Goal: Transaction & Acquisition: Book appointment/travel/reservation

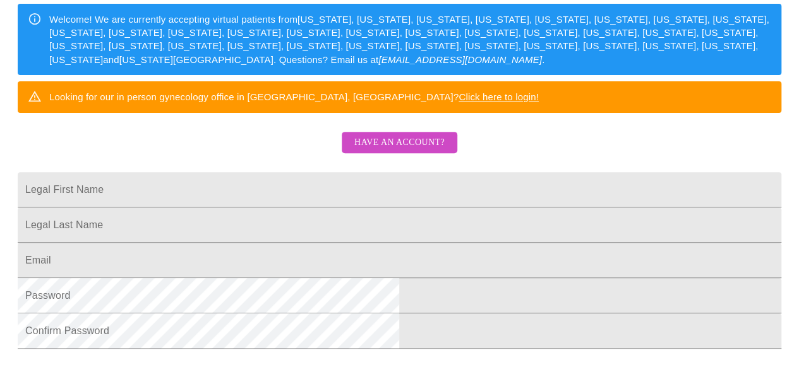
scroll to position [253, 0]
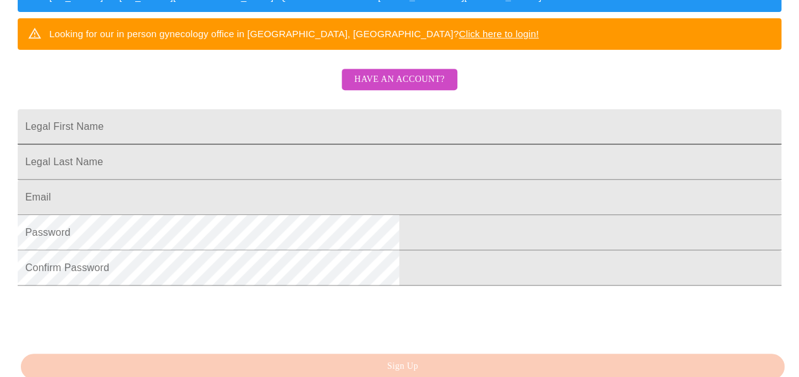
click at [365, 145] on input "Legal First Name" at bounding box center [399, 126] width 763 height 35
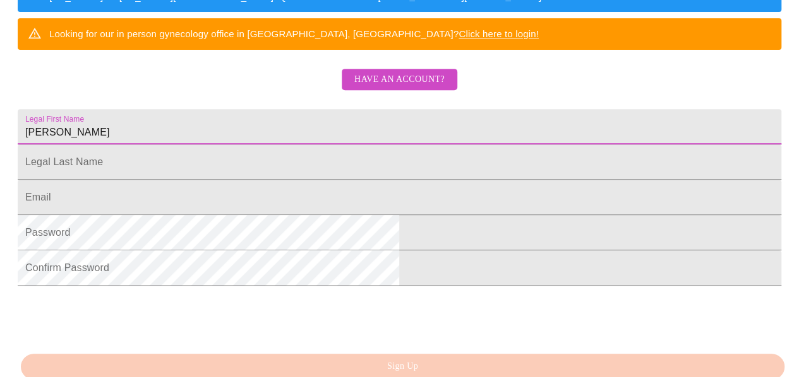
type input "Danielle"
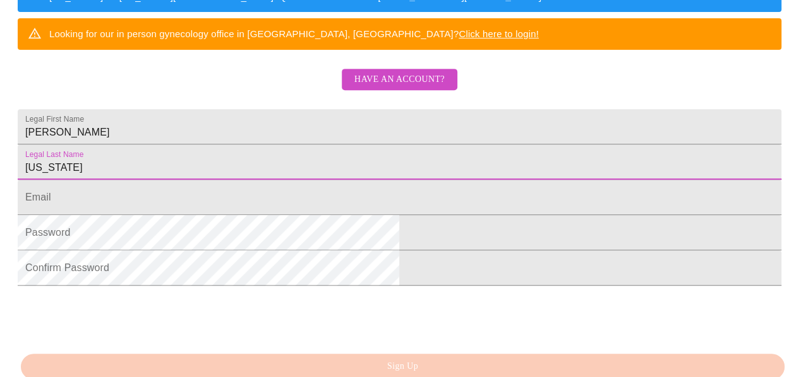
type input "Washington"
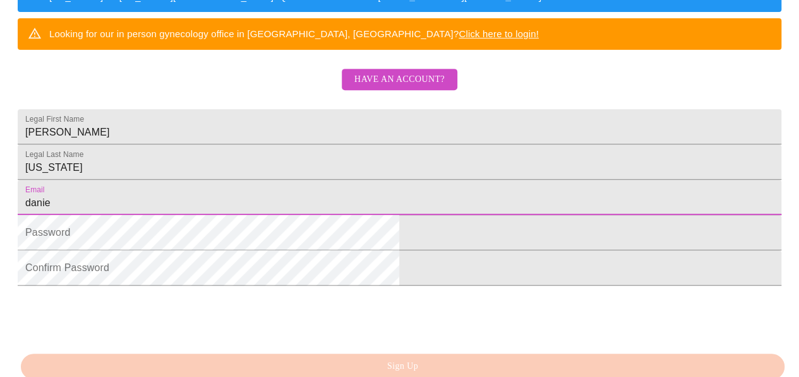
type input "danielle.washington2023@gmail.com"
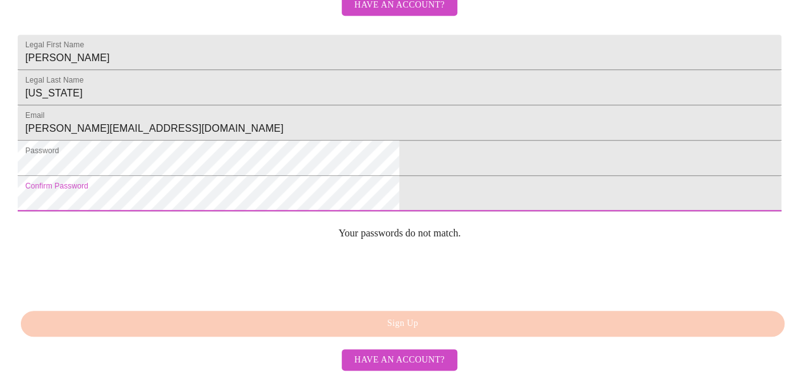
scroll to position [420, 0]
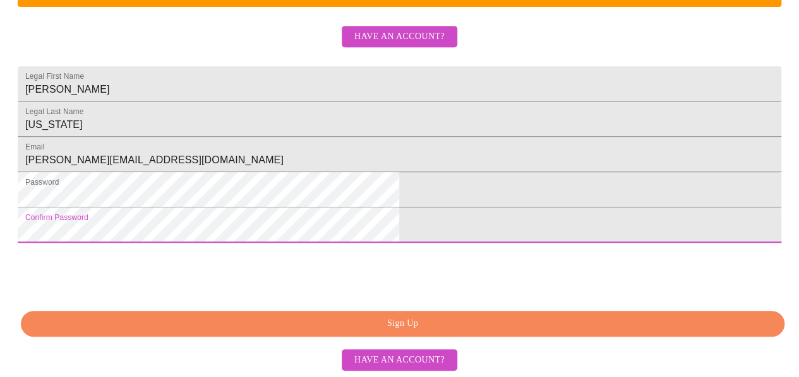
scroll to position [392, 0]
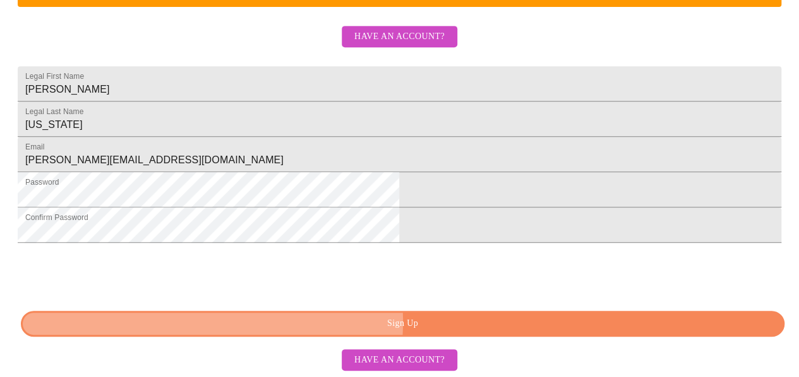
click at [392, 323] on span "Sign Up" at bounding box center [402, 324] width 734 height 16
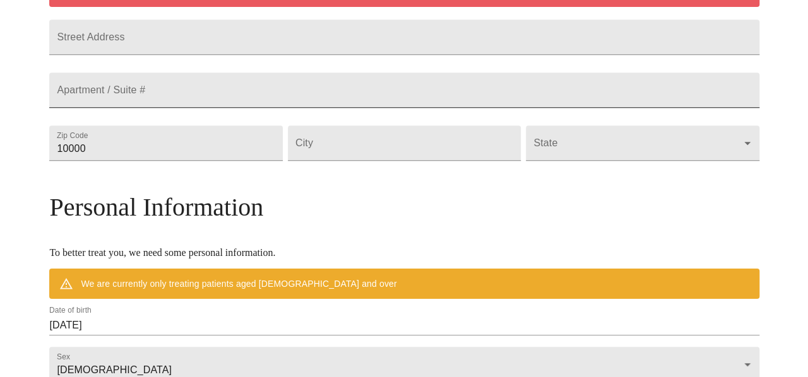
scroll to position [216, 0]
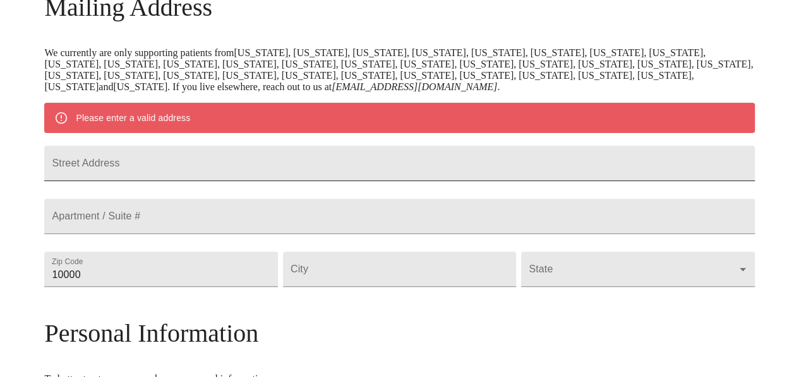
click at [167, 162] on input "Street Address" at bounding box center [399, 163] width 710 height 35
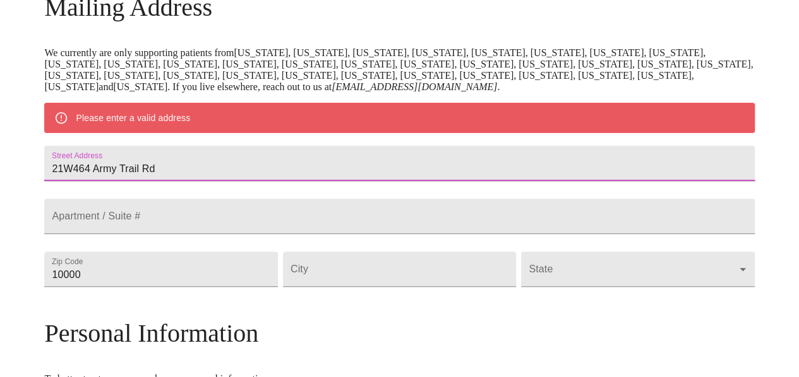
type input "21W464 Army Trail Rd"
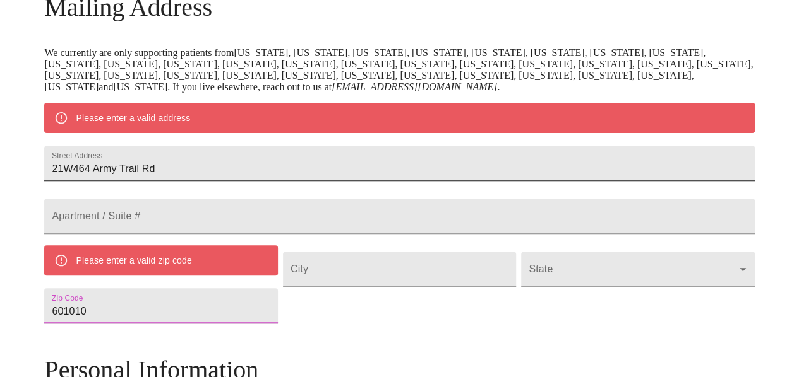
type input "601010"
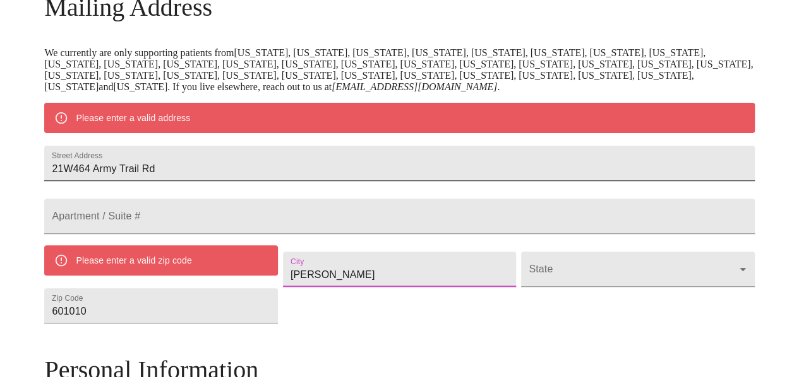
type input "Addison"
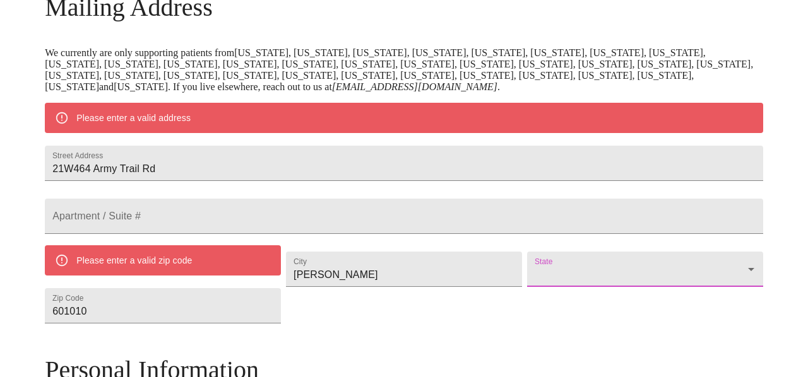
click at [620, 301] on body "MyMenopauseRx Welcome to MyMenopauseRx Since it's your first time here, you'll …" at bounding box center [404, 305] width 798 height 1032
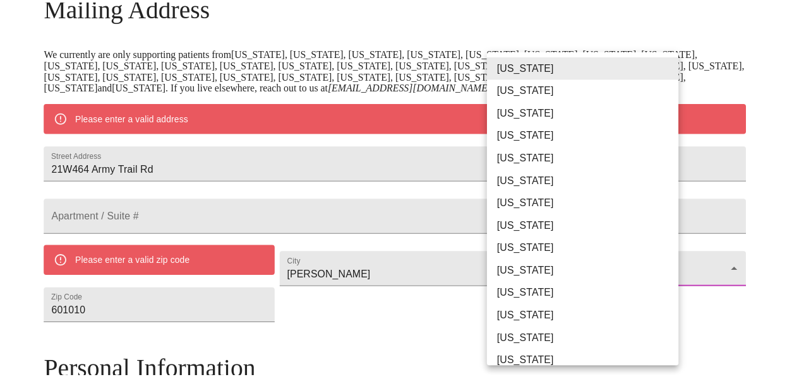
scroll to position [63, 0]
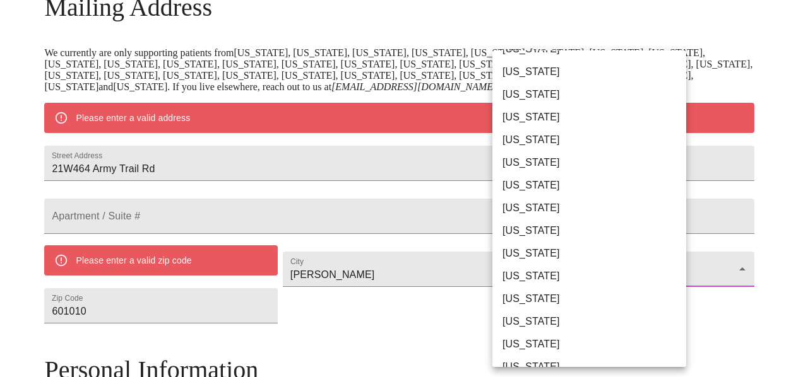
click at [547, 283] on li "Illinois" at bounding box center [593, 276] width 203 height 23
type input "Illinois"
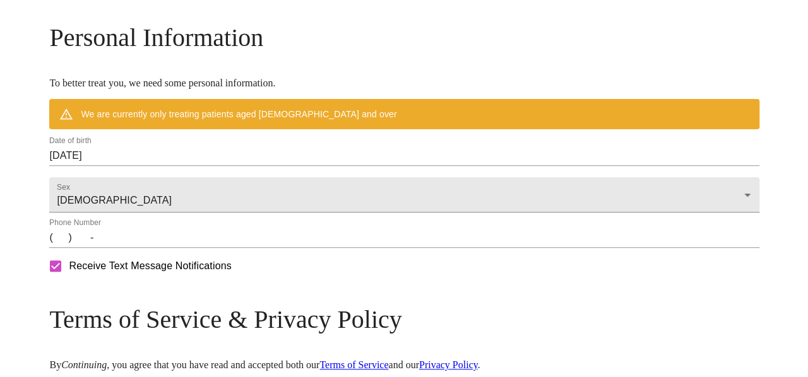
scroll to position [532, 0]
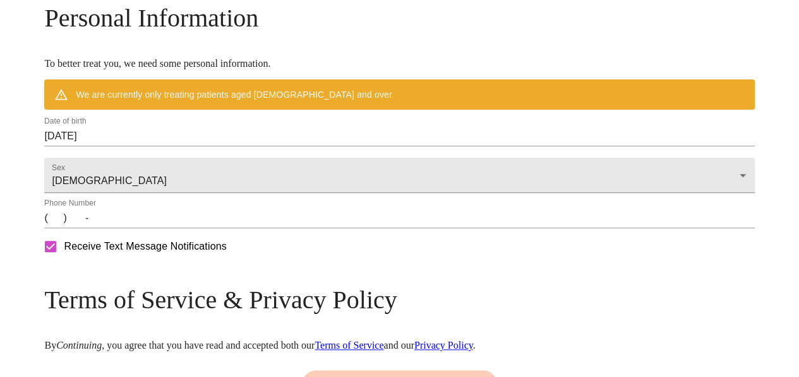
click at [192, 146] on input "09/24/2025" at bounding box center [399, 136] width 710 height 20
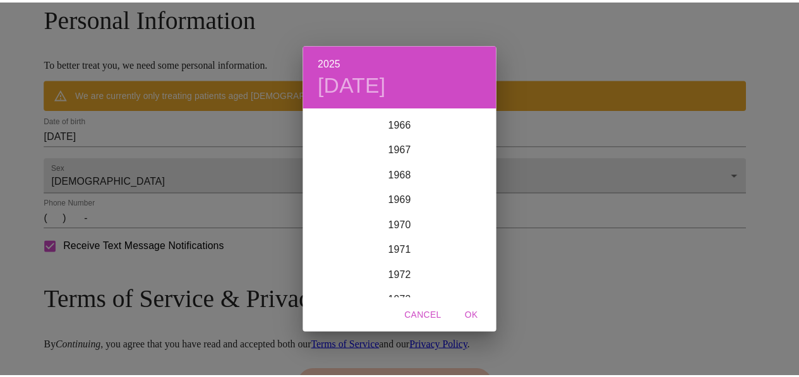
scroll to position [1717, 0]
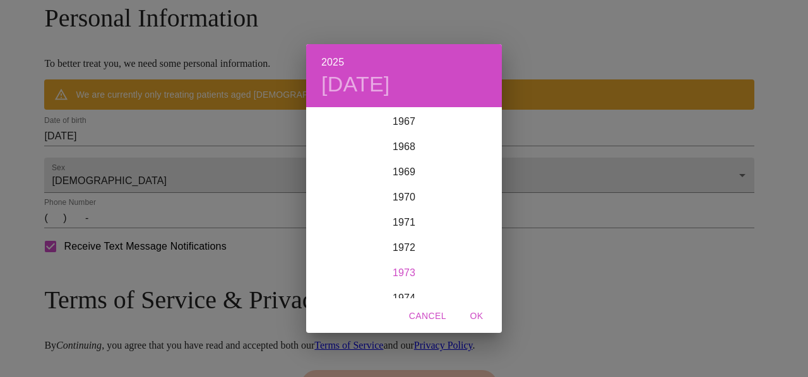
click at [400, 268] on div "1973" at bounding box center [404, 273] width 196 height 25
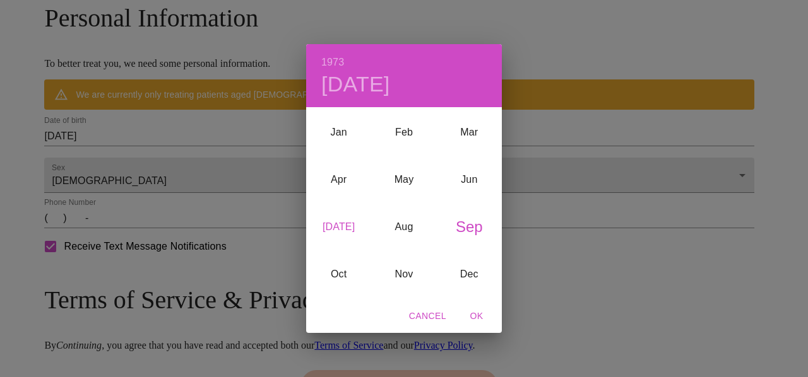
click at [336, 223] on div "Jul" at bounding box center [338, 227] width 65 height 47
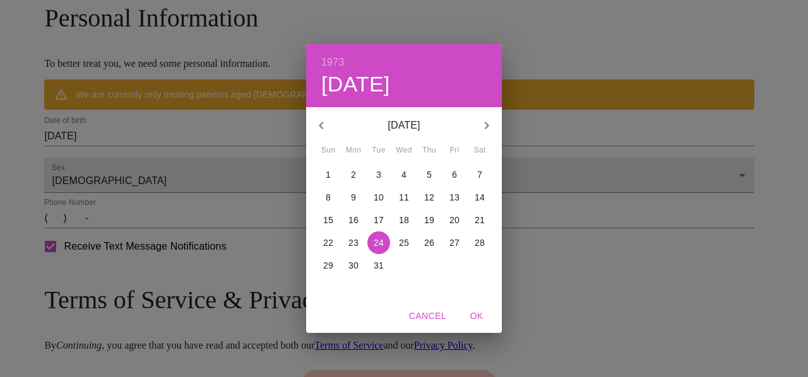
click at [386, 263] on span "31" at bounding box center [378, 265] width 23 height 13
click at [475, 314] on span "OK" at bounding box center [476, 317] width 30 height 16
type input "07/31/1973"
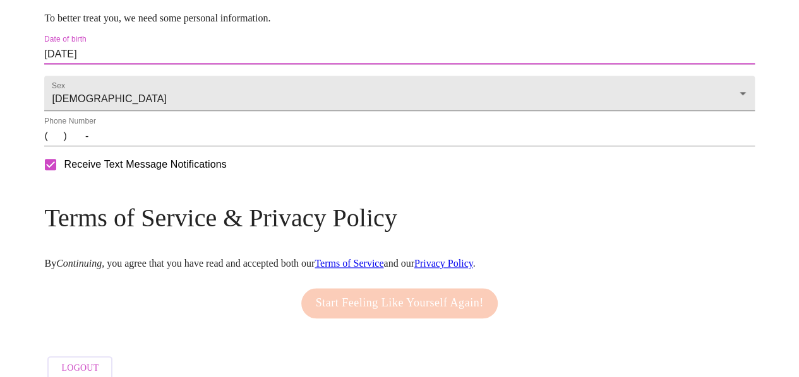
scroll to position [595, 0]
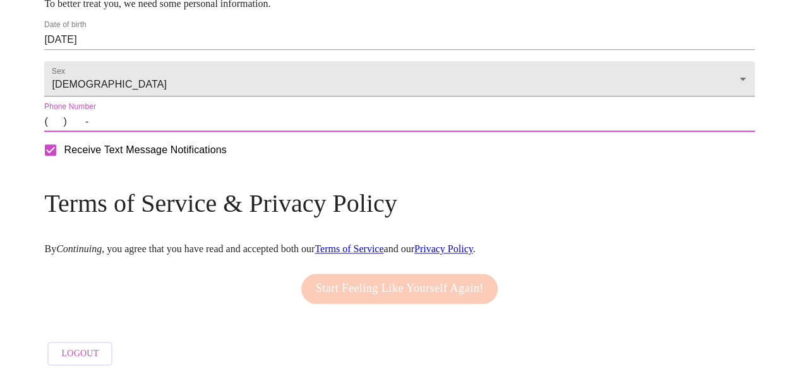
click at [143, 132] on input "(   )    -" at bounding box center [399, 122] width 710 height 20
type input "(630) 217-6299"
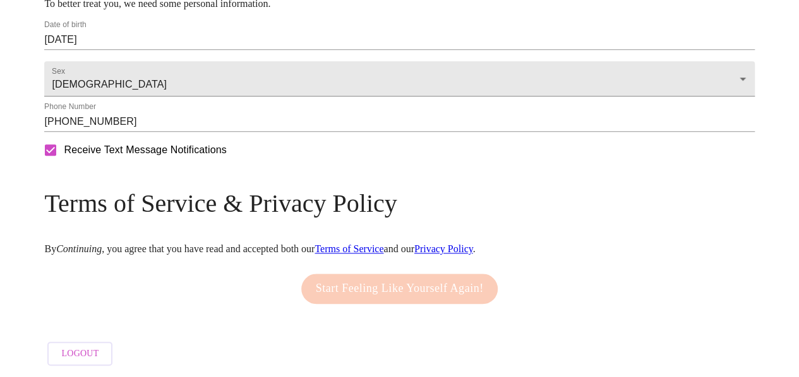
click at [386, 282] on div "Start Feeling Like Yourself Again!" at bounding box center [399, 289] width 203 height 43
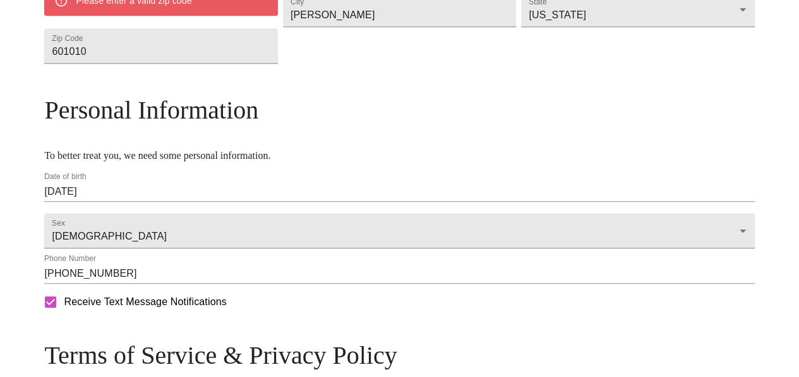
scroll to position [377, 0]
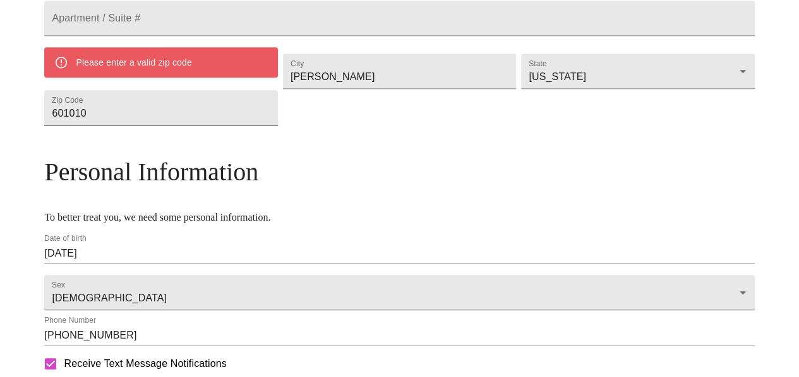
click at [234, 126] on input "601010" at bounding box center [160, 107] width 233 height 35
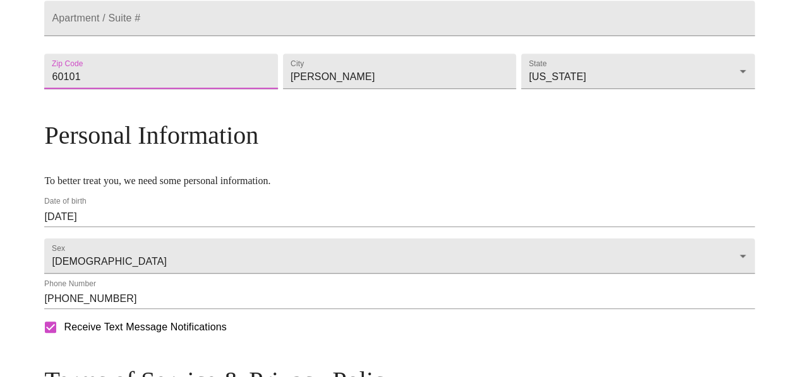
type input "60101"
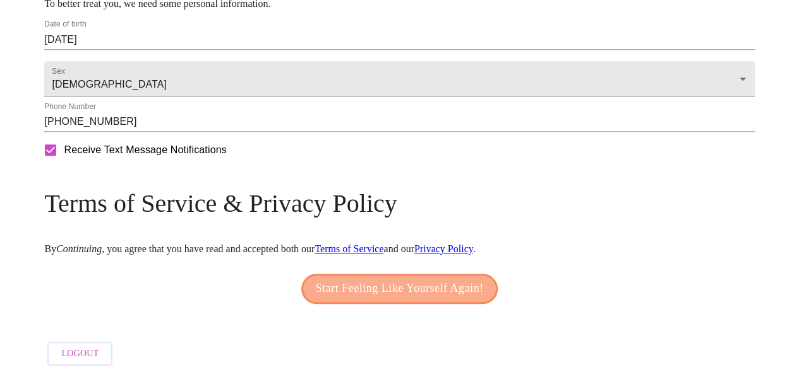
click at [359, 285] on span "Start Feeling Like Yourself Again!" at bounding box center [400, 289] width 168 height 20
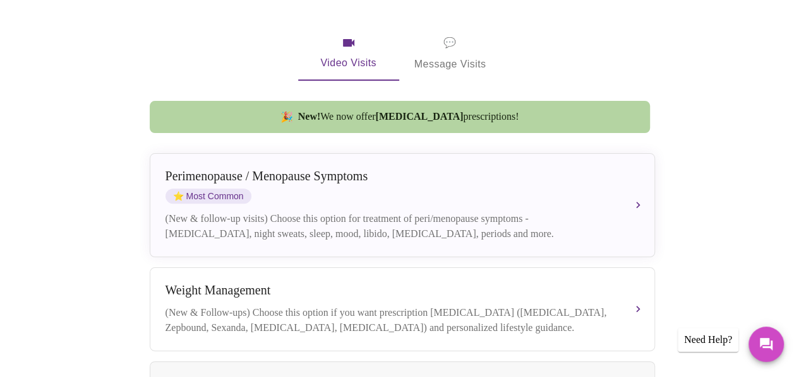
scroll to position [253, 0]
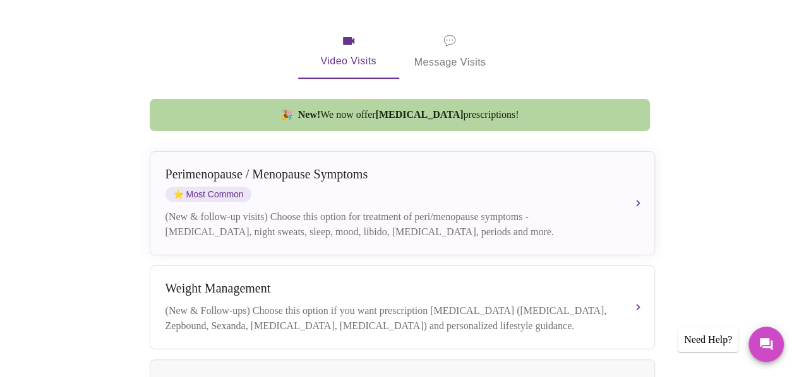
click at [449, 32] on span "💬 Message Visits" at bounding box center [450, 51] width 72 height 39
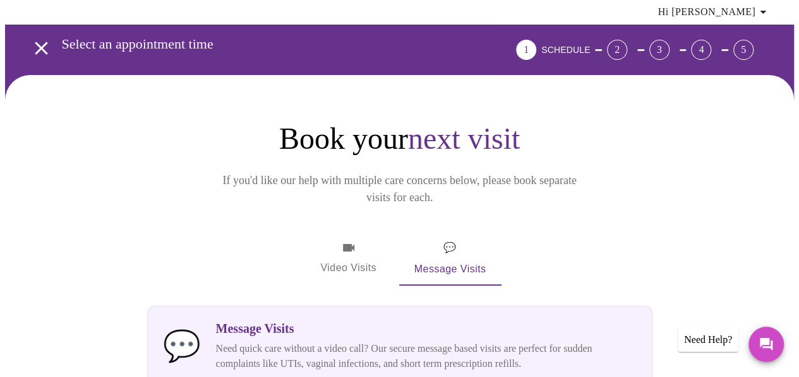
scroll to position [0, 0]
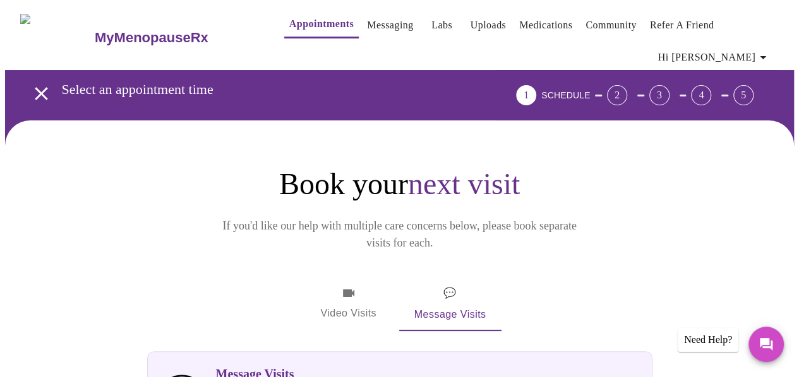
click at [339, 286] on span "Video Visits" at bounding box center [348, 304] width 71 height 37
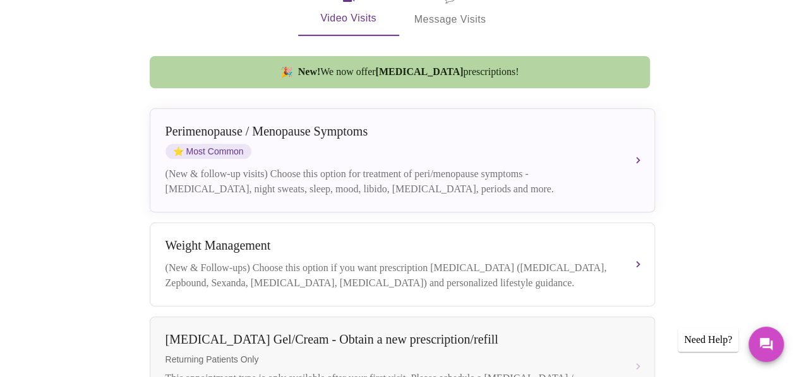
scroll to position [316, 0]
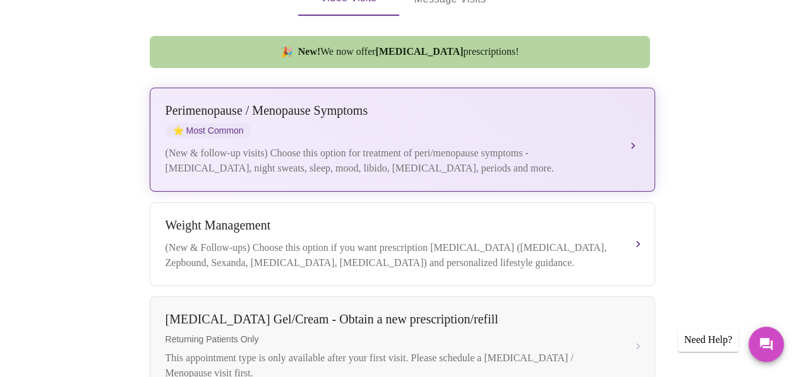
click at [256, 158] on div "(New & follow-up visits) Choose this option for treatment of peri/menopause sym…" at bounding box center [389, 161] width 448 height 30
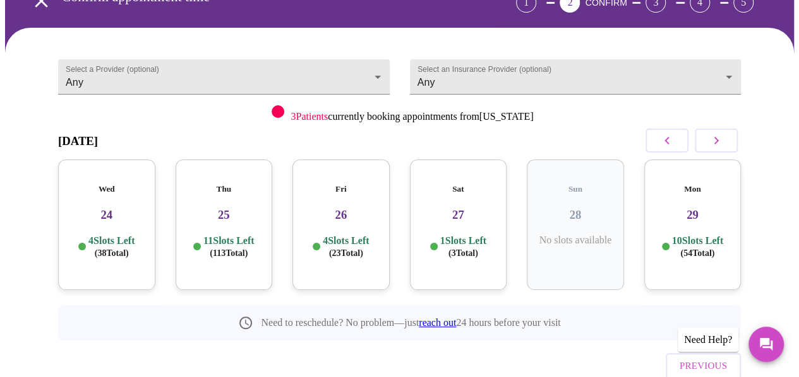
scroll to position [73, 0]
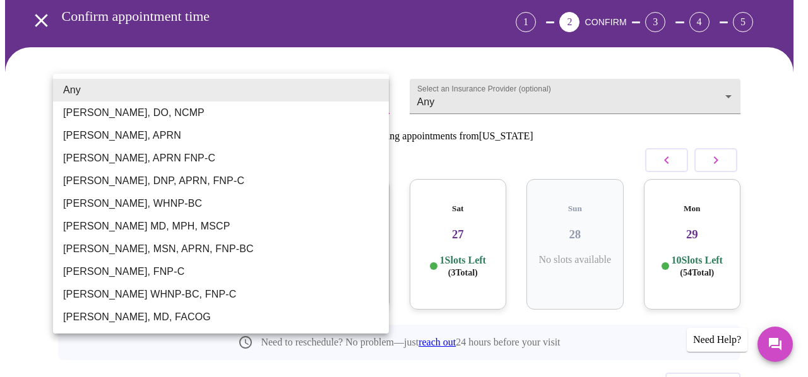
click at [171, 98] on body "MyMenopauseRx Appointments Messaging Labs Uploads Medications Community Refer a…" at bounding box center [404, 197] width 798 height 530
click at [494, 86] on div at bounding box center [404, 188] width 808 height 377
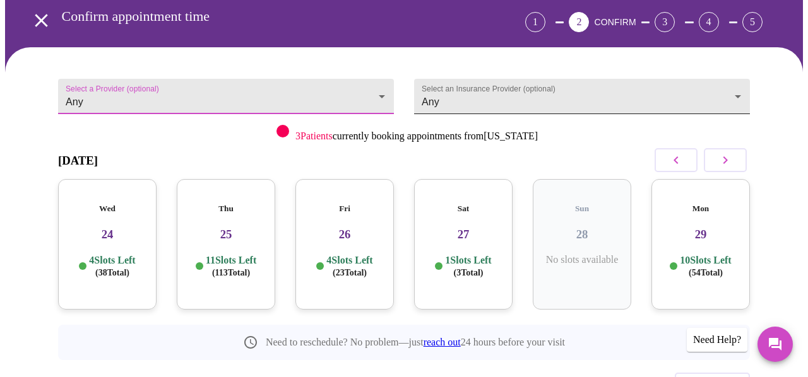
click at [492, 90] on body "MyMenopauseRx Appointments Messaging Labs Uploads Medications Community Refer a…" at bounding box center [404, 197] width 798 height 530
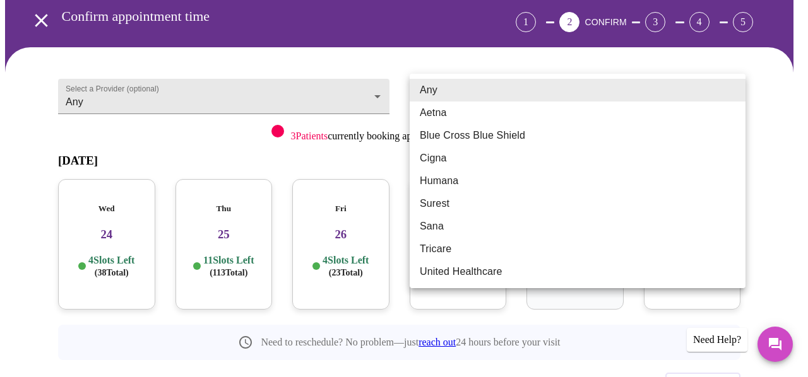
click at [482, 137] on li "Blue Cross Blue Shield" at bounding box center [578, 135] width 336 height 23
type input "Blue Cross Blue Shield"
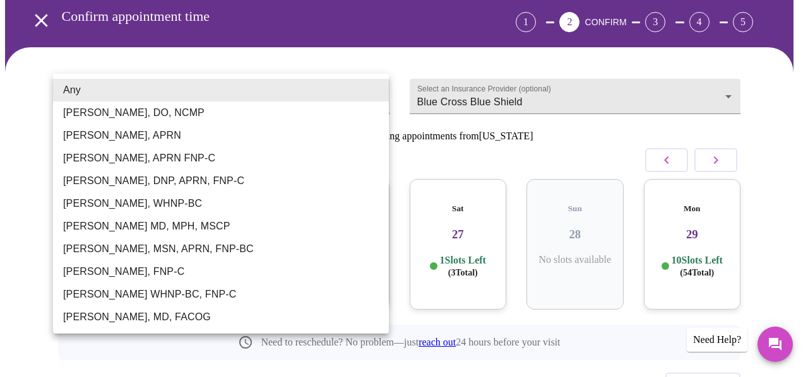
click at [306, 93] on body "MyMenopauseRx Appointments Messaging Labs Uploads Medications Community Refer a…" at bounding box center [404, 197] width 798 height 530
click at [144, 315] on li "Dr. Heather Krantz, MD, FACOG" at bounding box center [221, 317] width 336 height 23
type input "Dr. Heather Krantz, MD, FACOG"
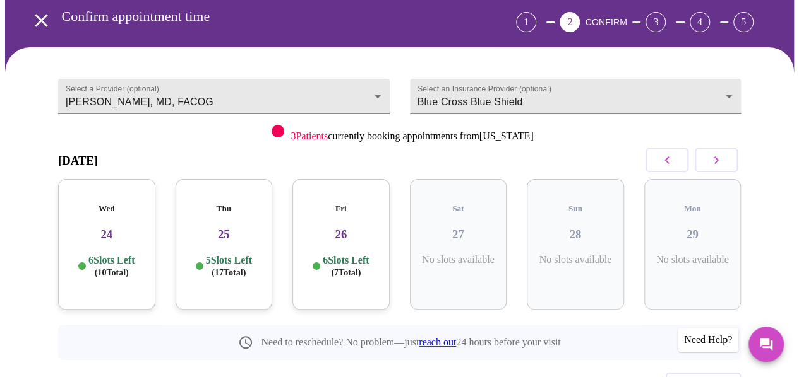
click at [346, 235] on div "Fri 26 6 Slots Left ( 7 Total)" at bounding box center [340, 244] width 97 height 131
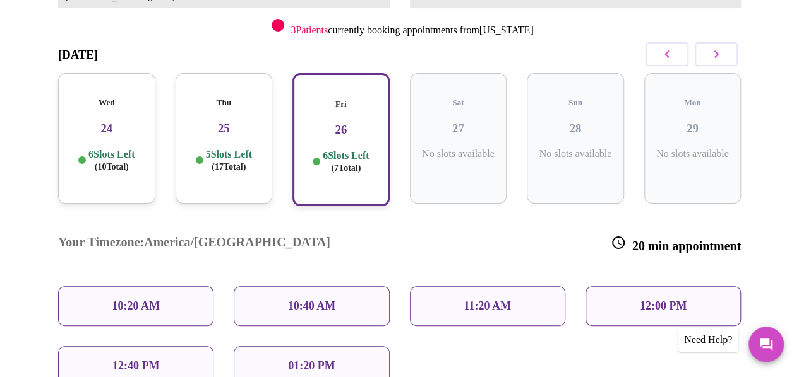
scroll to position [199, 0]
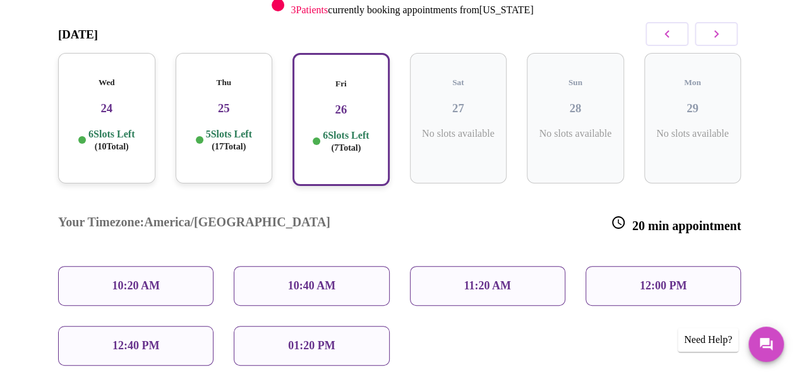
click at [154, 280] on p "10:20 AM" at bounding box center [136, 286] width 48 height 13
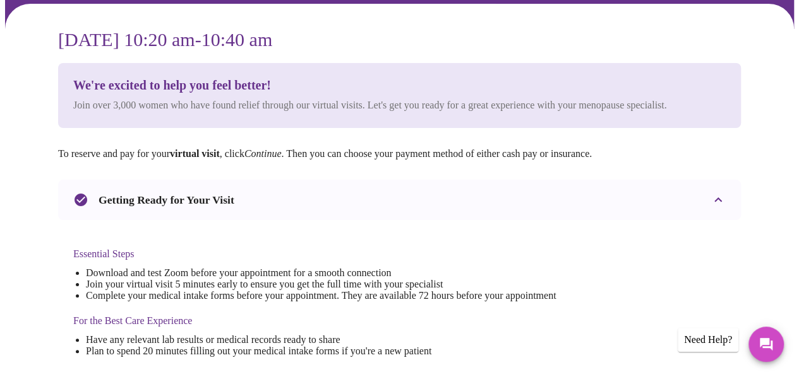
scroll to position [180, 0]
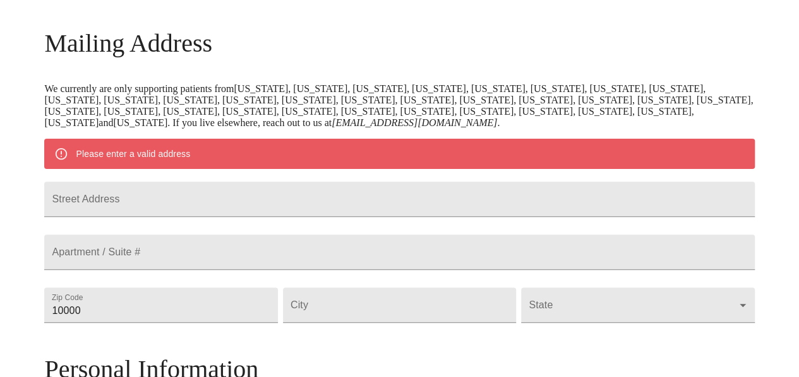
scroll to position [588, 0]
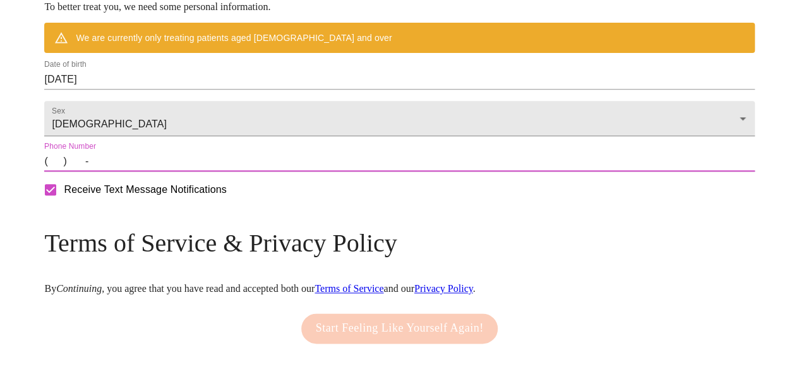
click at [148, 172] on input "(   )    -" at bounding box center [399, 162] width 710 height 20
click at [187, 172] on input "(   )    -" at bounding box center [399, 162] width 710 height 20
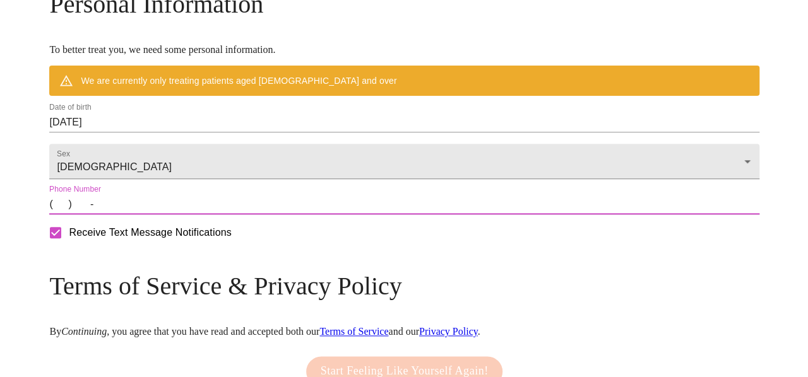
scroll to position [525, 0]
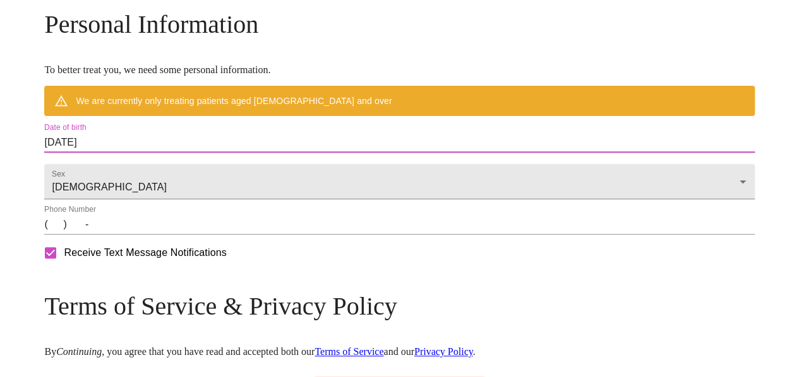
click at [202, 153] on input "09/24/2025" at bounding box center [399, 143] width 710 height 20
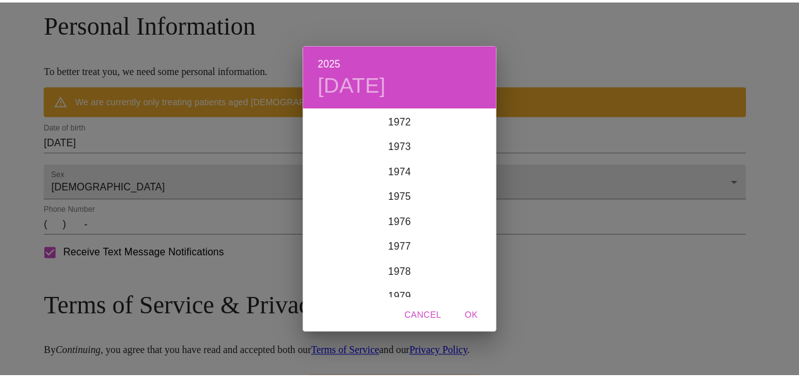
scroll to position [1843, 0]
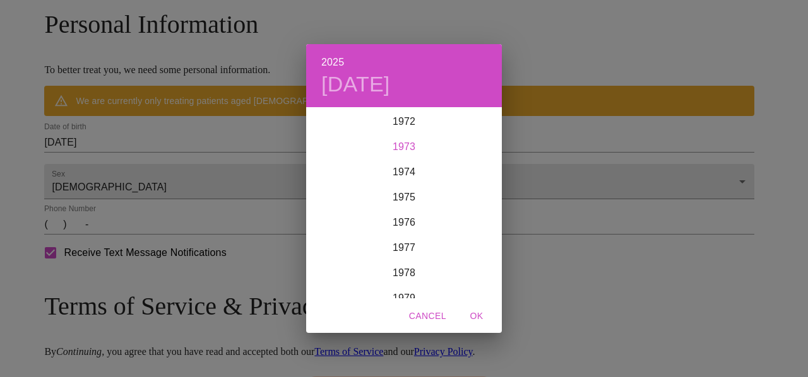
click at [405, 148] on div "1973" at bounding box center [404, 146] width 196 height 25
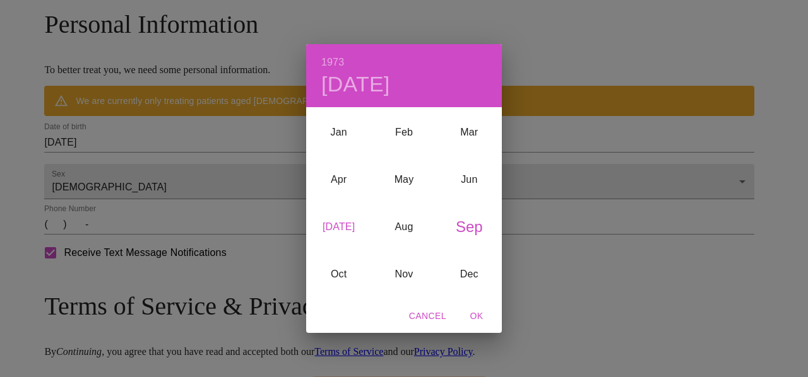
click at [342, 229] on div "Jul" at bounding box center [338, 227] width 65 height 47
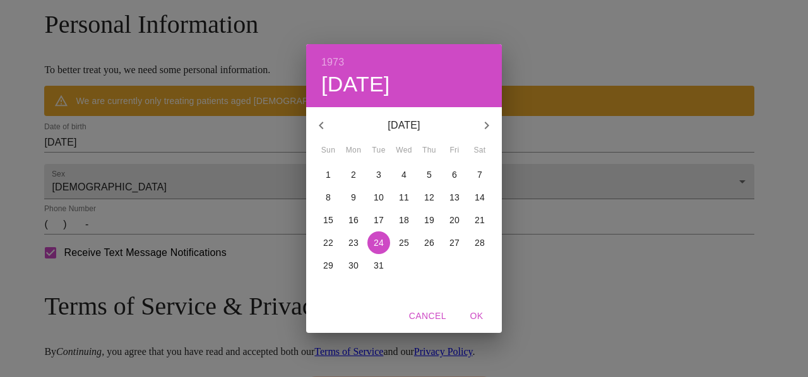
click at [374, 267] on p "31" at bounding box center [379, 265] width 10 height 13
click at [485, 312] on span "OK" at bounding box center [476, 317] width 30 height 16
type input "07/31/1973"
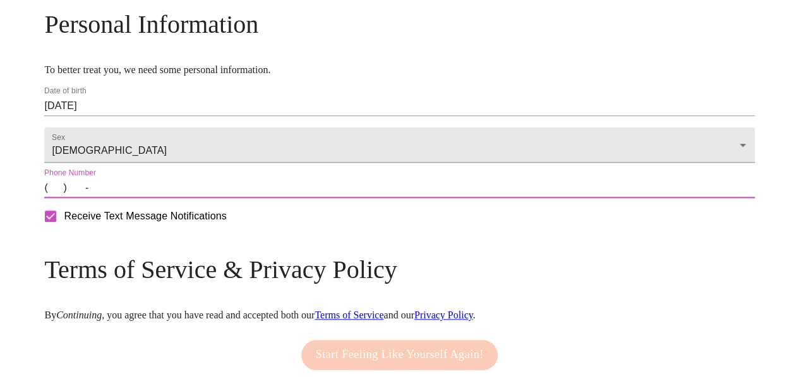
click at [140, 198] on input "(   )    -" at bounding box center [399, 188] width 710 height 20
click at [150, 198] on input "(   )    -" at bounding box center [399, 188] width 710 height 20
drag, startPoint x: 143, startPoint y: 234, endPoint x: 152, endPoint y: 230, distance: 9.4
click at [149, 198] on input "(   )    -" at bounding box center [399, 188] width 710 height 20
type input "(630) 217-6299"
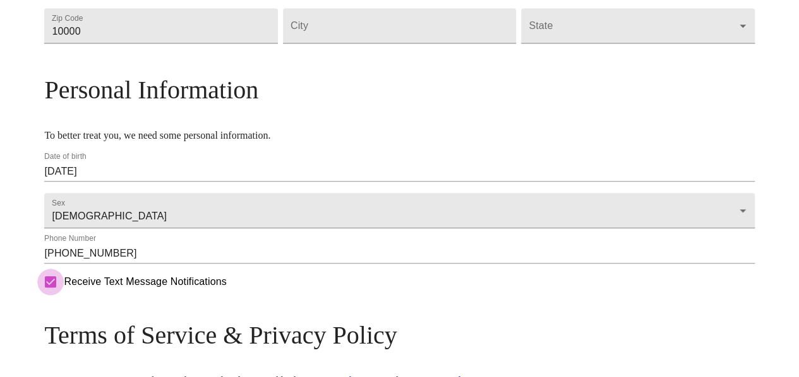
scroll to position [377, 0]
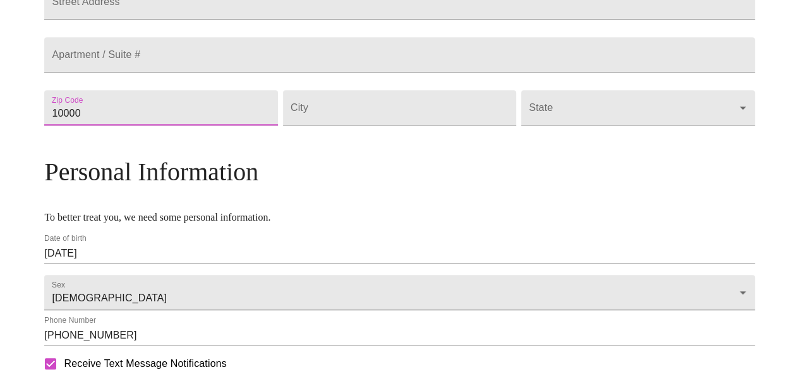
drag, startPoint x: 165, startPoint y: 143, endPoint x: -9, endPoint y: 142, distance: 174.2
click at [0, 142] on html "MyMenopauseRx Welcome to MyMenopauseRx Since it's your first time here, you'll …" at bounding box center [399, 107] width 799 height 969
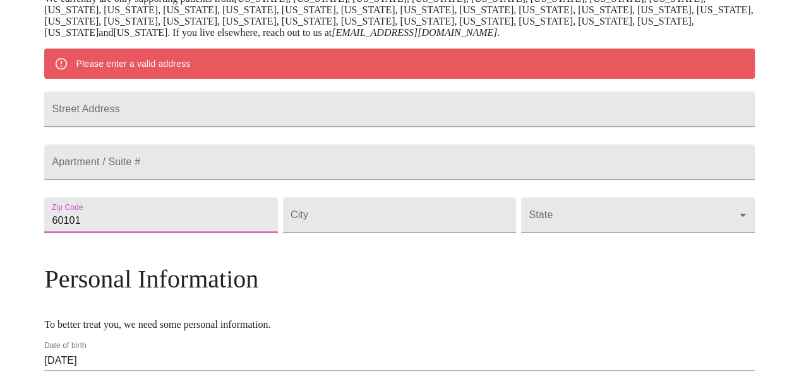
scroll to position [251, 0]
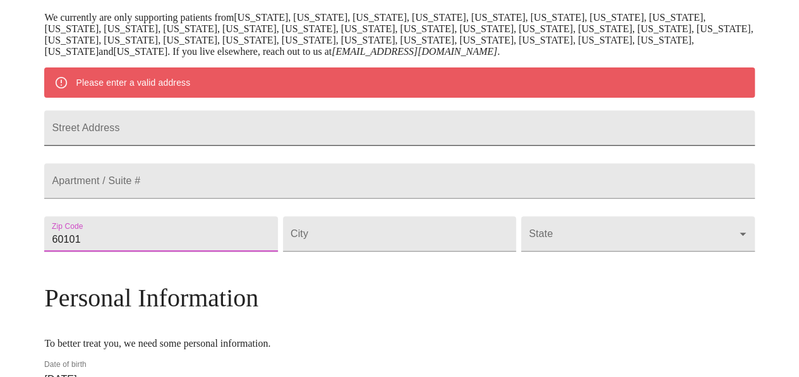
type input "60101"
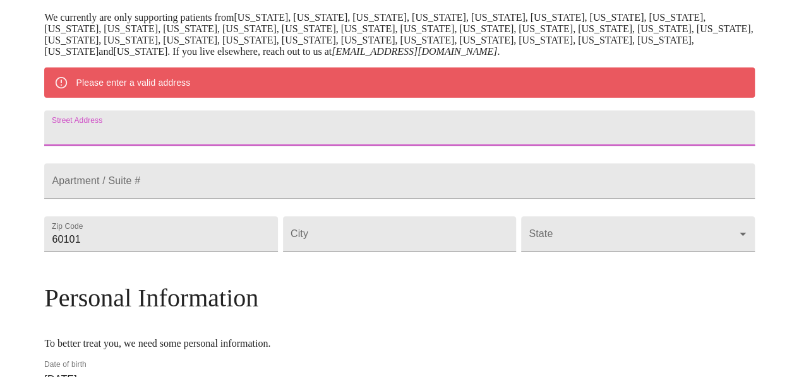
click at [187, 129] on input "Street Address" at bounding box center [399, 127] width 710 height 35
type input "21W464 Army Trial Rd"
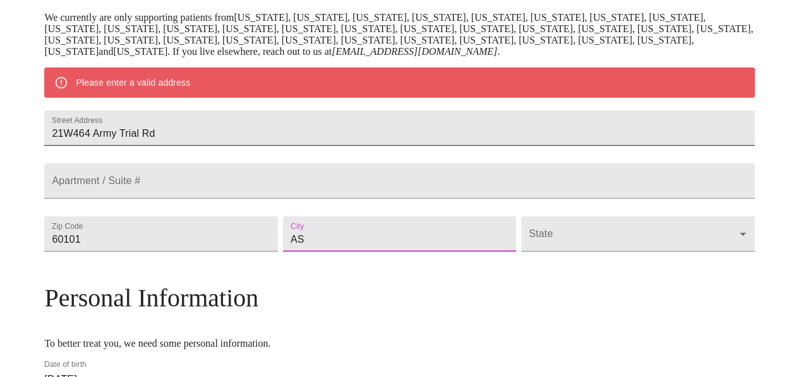
type input "A"
type input "d"
type input "addison"
click at [586, 261] on div "State ​" at bounding box center [637, 234] width 238 height 53
click at [586, 269] on body "MyMenopauseRx Welcome to MyMenopauseRx Since it's your first time here, you'll …" at bounding box center [399, 233] width 788 height 959
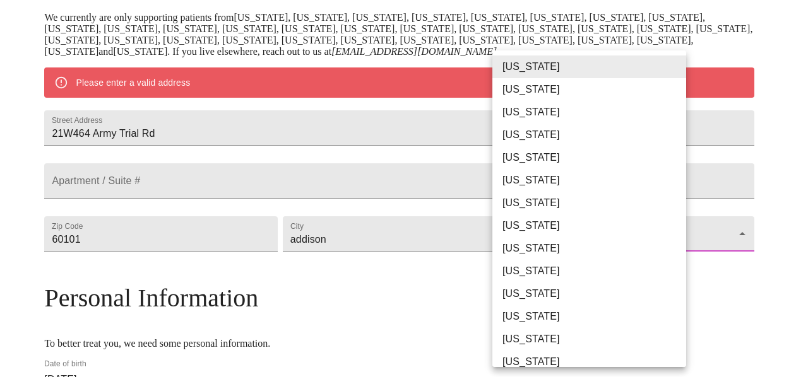
click at [506, 343] on li "Illinois" at bounding box center [593, 339] width 203 height 23
type input "Illinois"
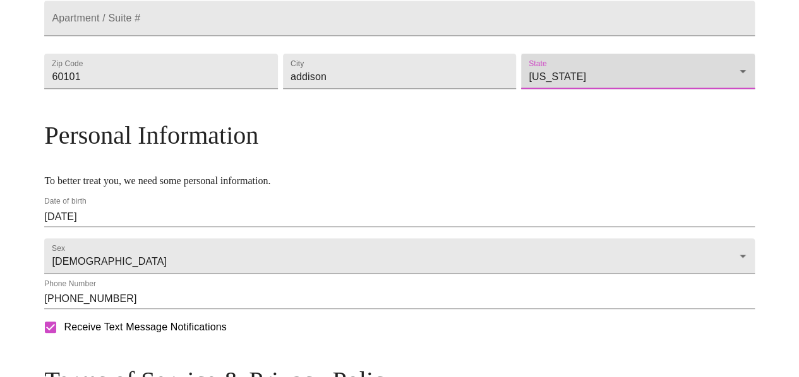
scroll to position [567, 0]
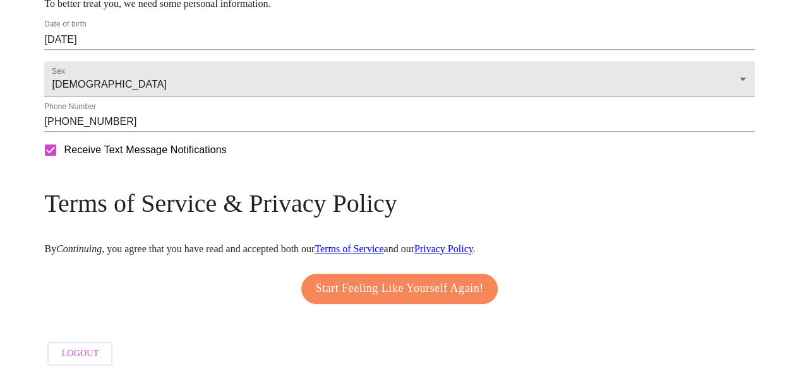
click at [375, 299] on span "Start Feeling Like Yourself Again!" at bounding box center [400, 289] width 168 height 20
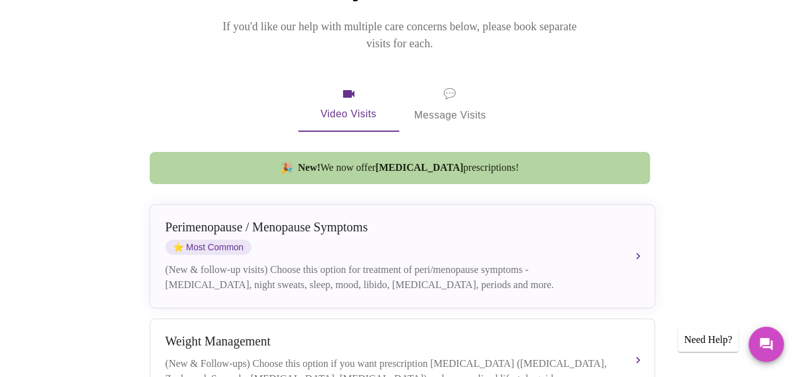
scroll to position [253, 0]
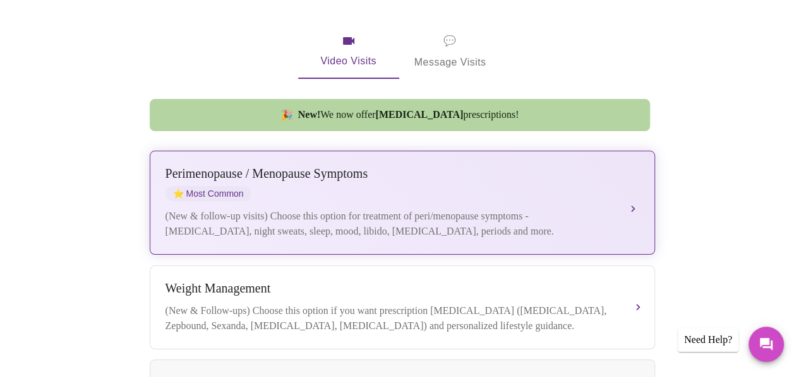
click at [400, 209] on div "(New & follow-up visits) Choose this option for treatment of peri/menopause sym…" at bounding box center [389, 224] width 448 height 30
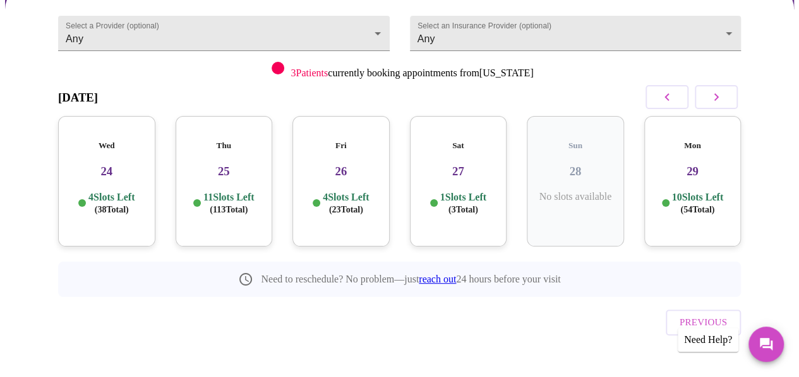
click at [335, 191] on p "4 Slots Left ( 23 Total)" at bounding box center [346, 203] width 46 height 25
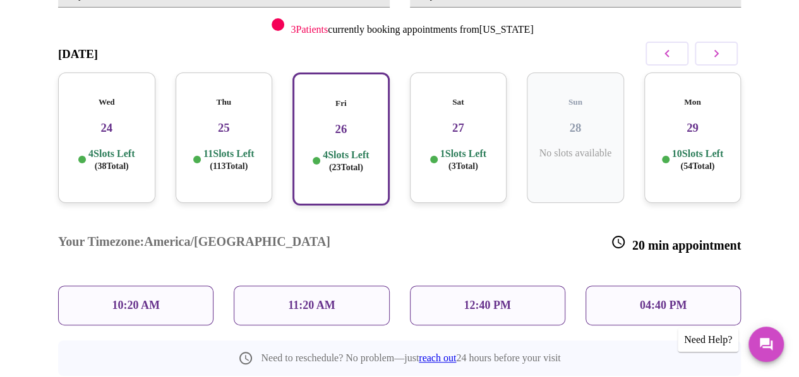
scroll to position [238, 0]
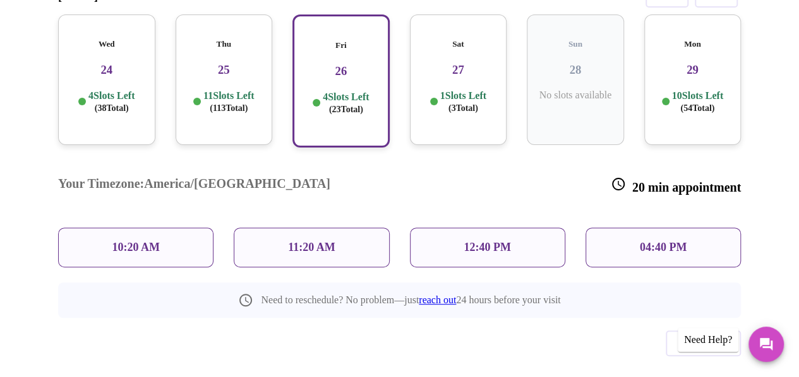
click at [283, 228] on div "11:20 AM" at bounding box center [311, 248] width 155 height 40
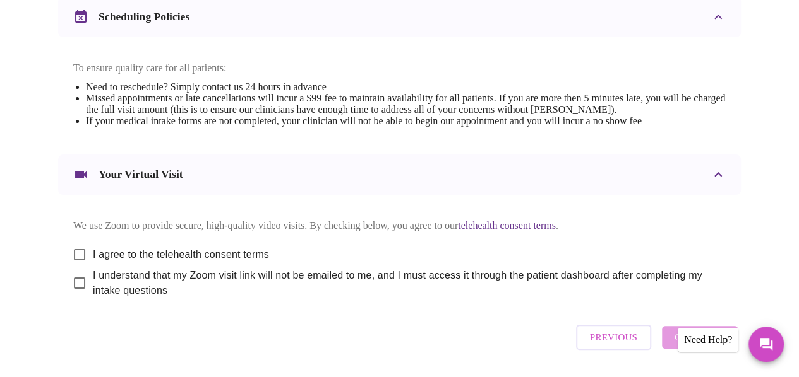
scroll to position [559, 0]
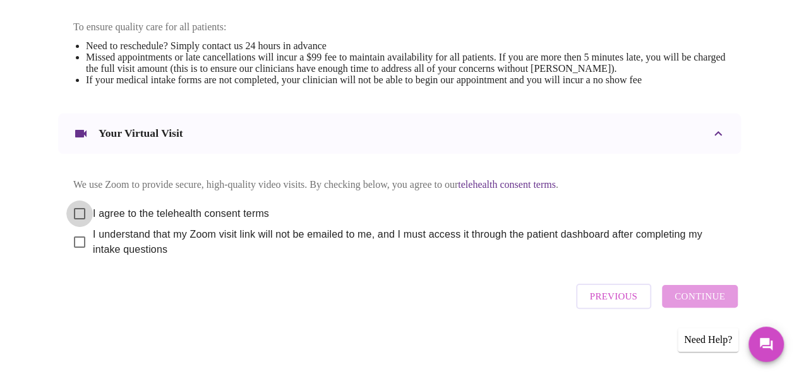
click at [67, 203] on input "I agree to the telehealth consent terms" at bounding box center [79, 214] width 27 height 27
checkbox input "true"
click at [74, 241] on input "I understand that my Zoom visit link will not be emailed to me, and I must acce…" at bounding box center [79, 242] width 27 height 27
checkbox input "true"
click at [720, 296] on span "Continue" at bounding box center [699, 296] width 51 height 16
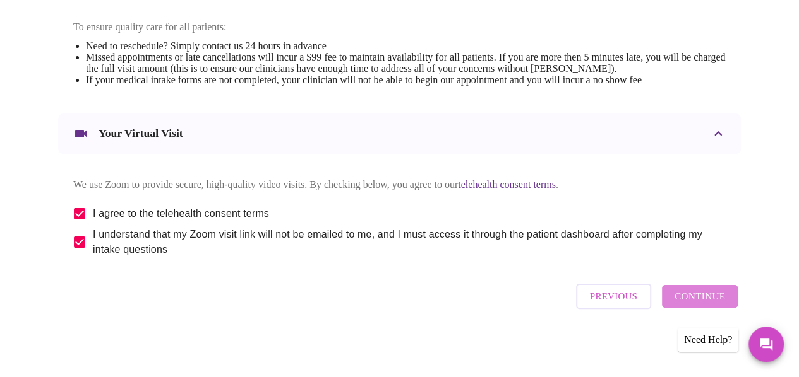
scroll to position [177, 0]
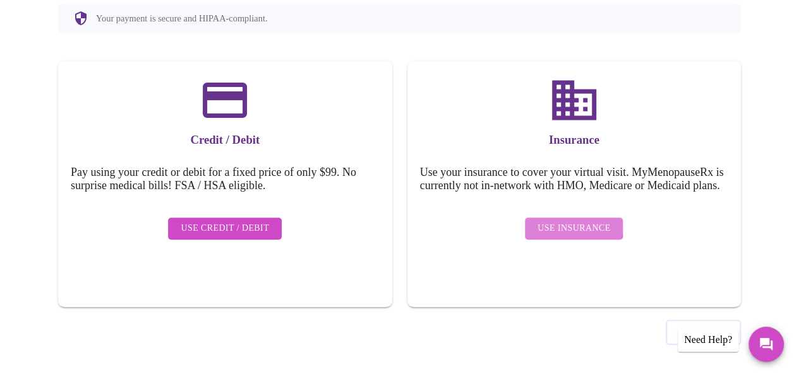
click at [558, 227] on span "Use Insurance" at bounding box center [573, 229] width 73 height 16
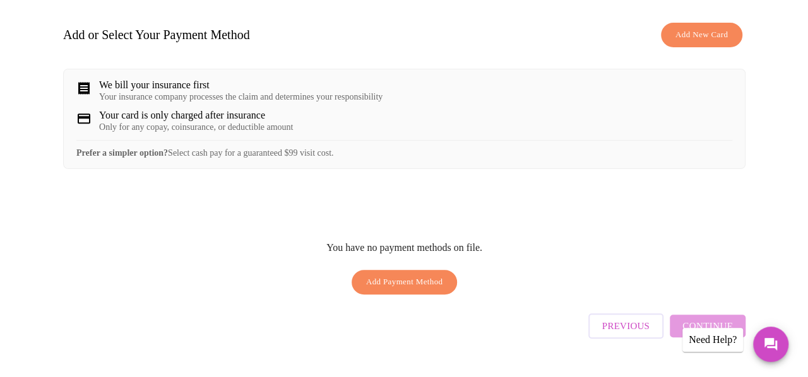
scroll to position [126, 0]
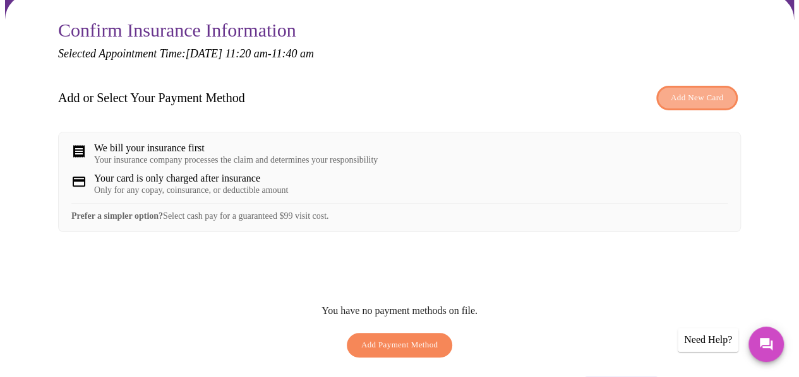
click at [694, 97] on span "Add New Card" at bounding box center [696, 98] width 52 height 15
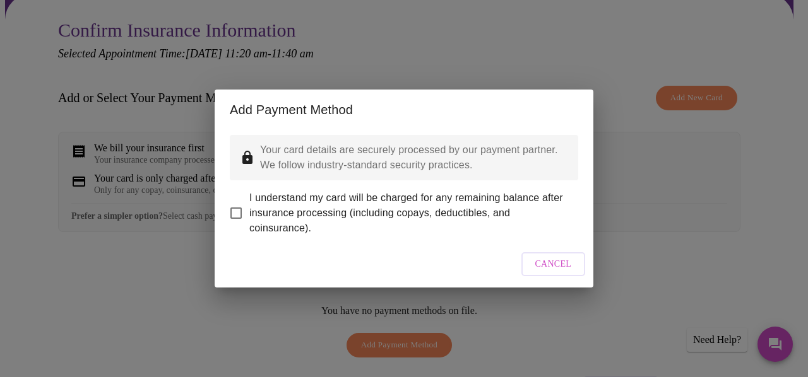
click at [243, 203] on input "I understand my card will be charged for any remaining balance after insurance …" at bounding box center [236, 213] width 27 height 27
checkbox input "true"
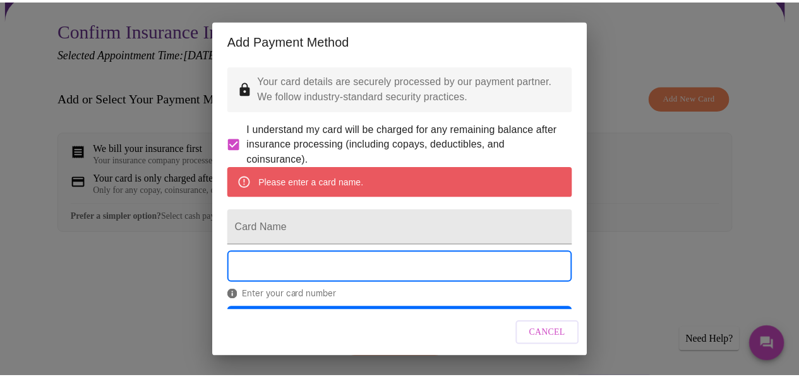
scroll to position [66, 0]
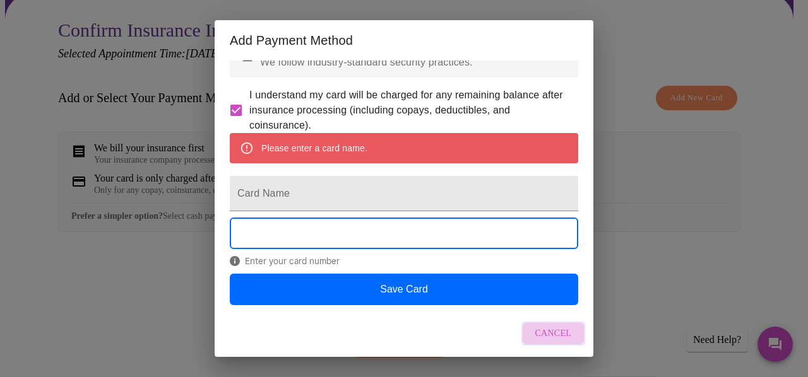
click at [555, 345] on button "Cancel" at bounding box center [553, 334] width 64 height 25
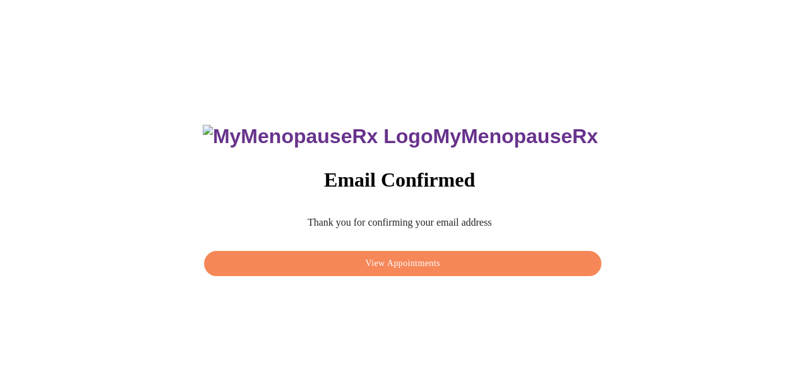
click at [384, 261] on span "View Appointments" at bounding box center [401, 264] width 367 height 16
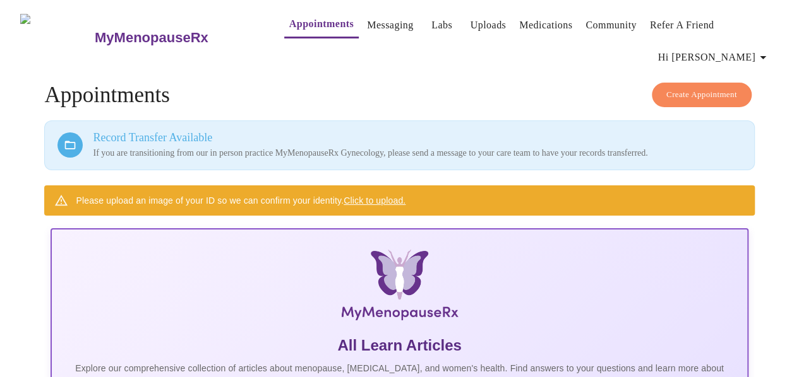
click at [431, 18] on link "Labs" at bounding box center [441, 25] width 21 height 18
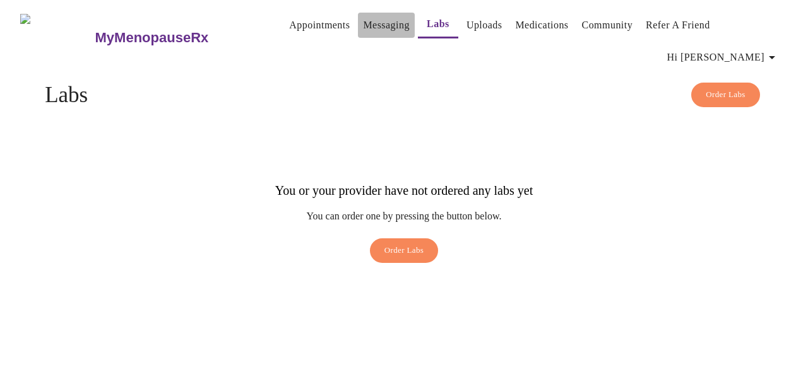
click at [377, 21] on link "Messaging" at bounding box center [386, 25] width 46 height 18
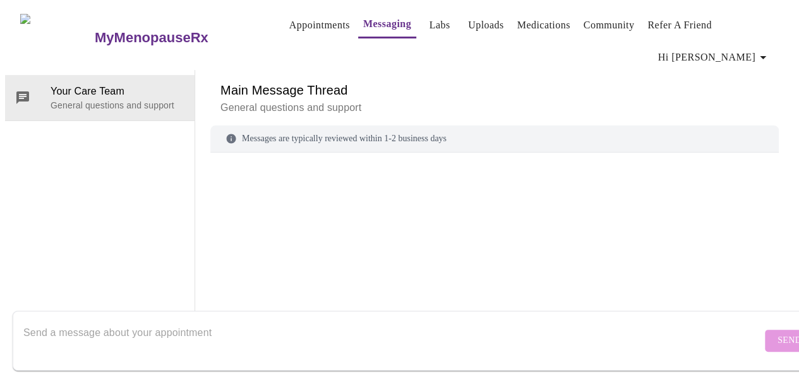
click at [532, 16] on link "Medications" at bounding box center [543, 25] width 53 height 18
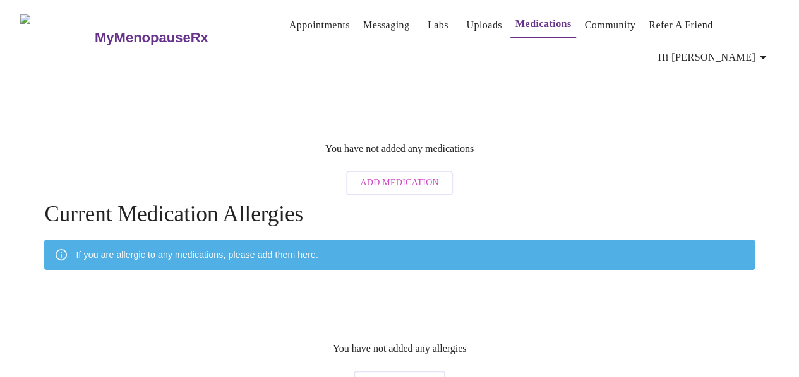
click at [289, 18] on link "Appointments" at bounding box center [319, 25] width 61 height 18
